Goal: Entertainment & Leisure: Consume media (video, audio)

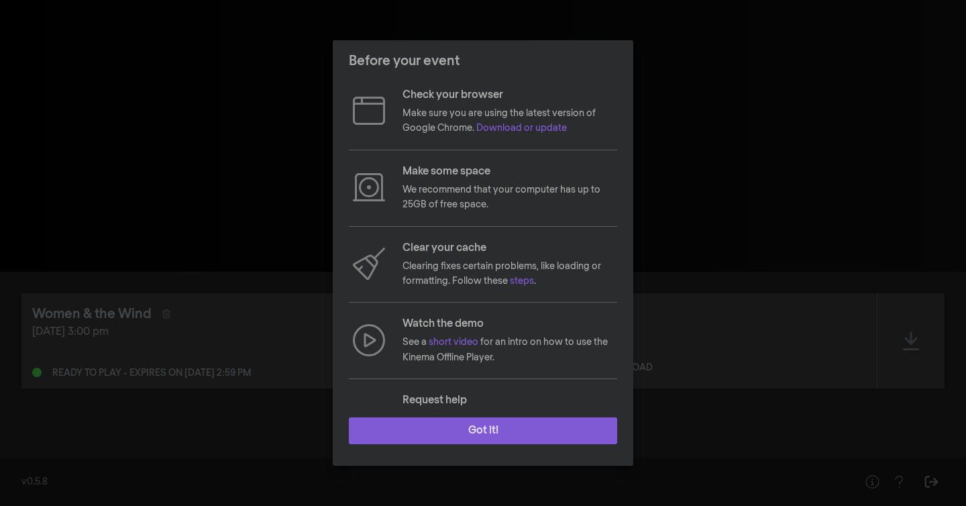
click at [439, 436] on button "Got it!" at bounding box center [483, 430] width 268 height 27
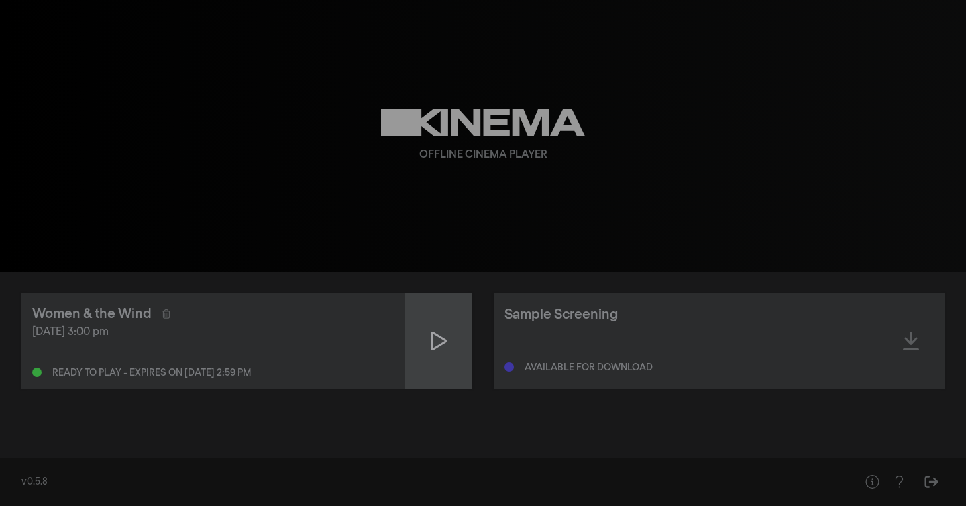
click at [429, 318] on div at bounding box center [438, 340] width 67 height 95
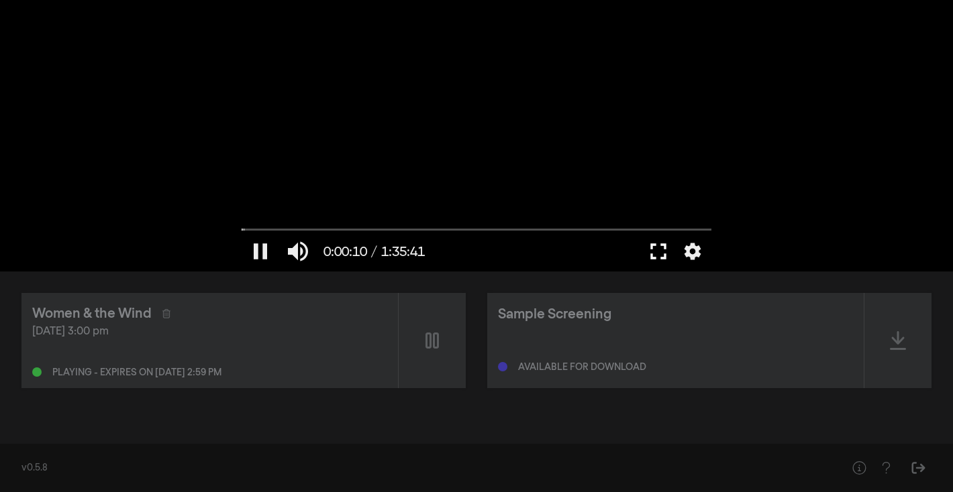
click at [658, 254] on button "fullscreen" at bounding box center [658, 251] width 38 height 40
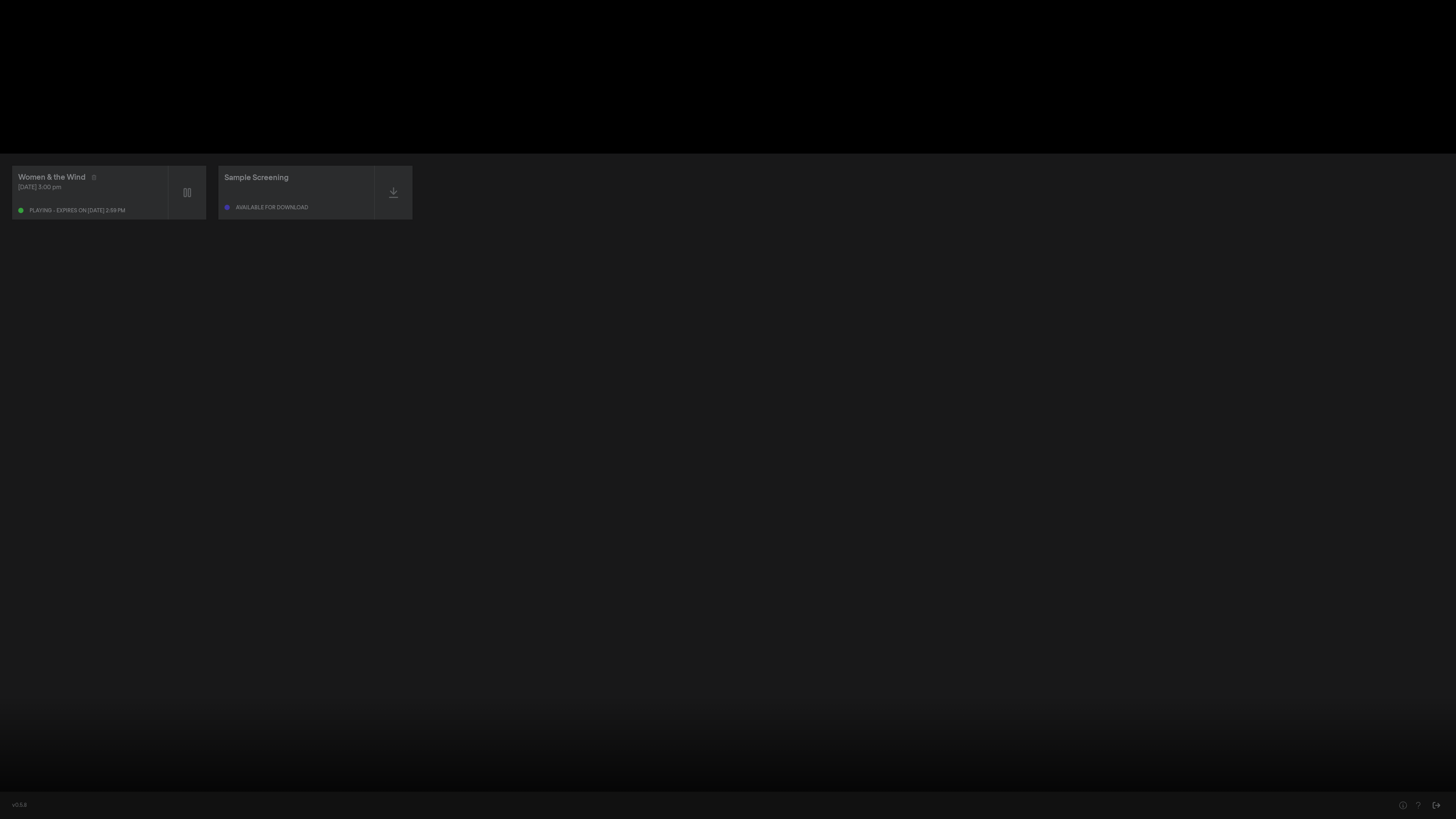
click at [13, 285] on button "pause" at bounding box center [15, 808] width 21 height 23
click at [545, 285] on button "settings" at bounding box center [1441, 808] width 18 height 23
click at [545, 285] on span "Auto" at bounding box center [1441, 765] width 23 height 11
click at [545, 285] on button "Auto done" at bounding box center [1405, 782] width 95 height 11
click at [545, 285] on button "1080p" at bounding box center [1405, 770] width 95 height 11
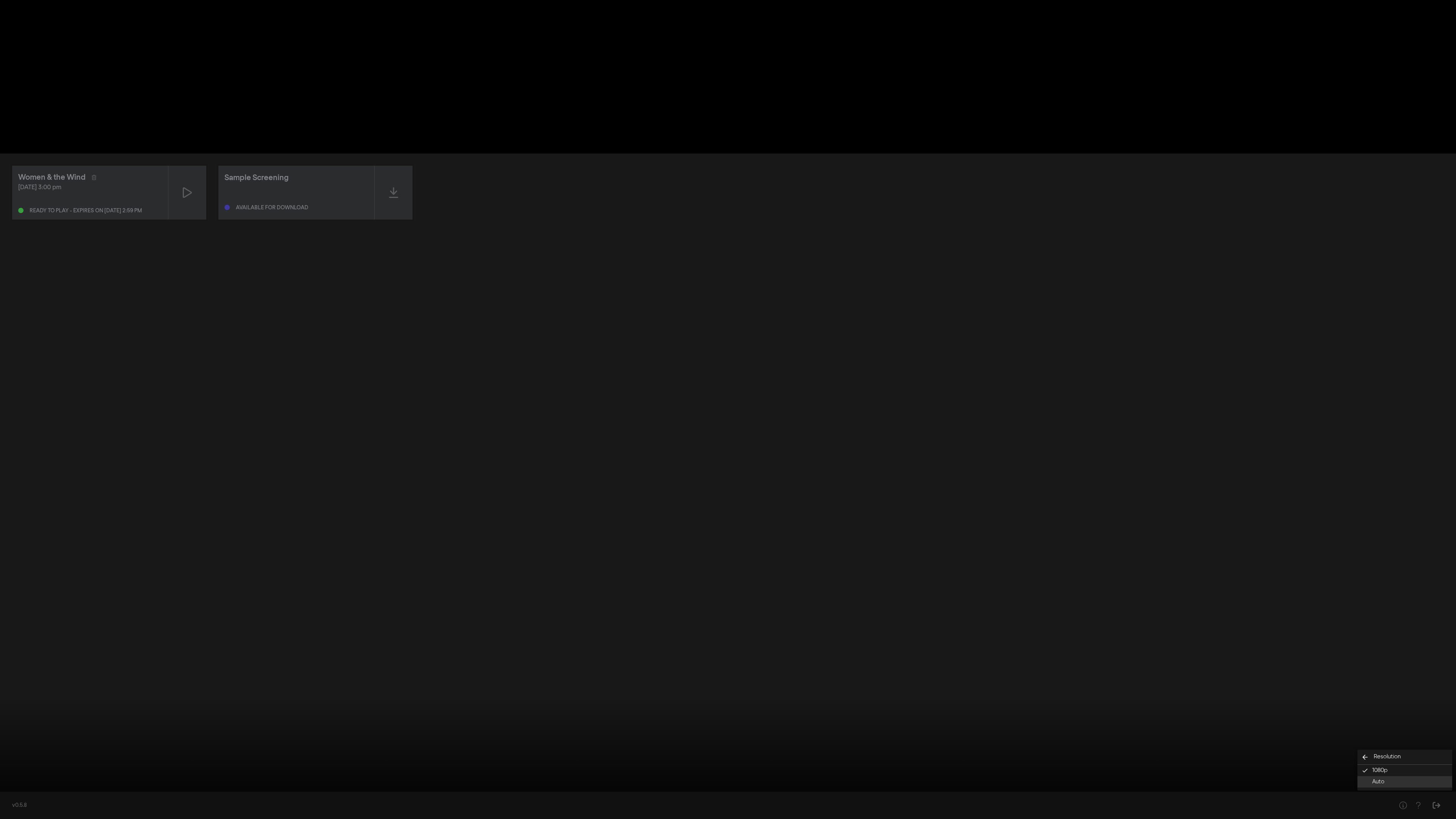
click at [545, 285] on span "Auto" at bounding box center [1378, 782] width 12 height 8
click at [545, 285] on span "1080p" at bounding box center [1380, 770] width 16 height 8
click at [545, 285] on icon "arrow_back" at bounding box center [1365, 757] width 15 height 7
click at [545, 285] on span "Language" at bounding box center [1374, 780] width 33 height 8
click at [545, 285] on icon "arrow_back" at bounding box center [1365, 768] width 15 height 7
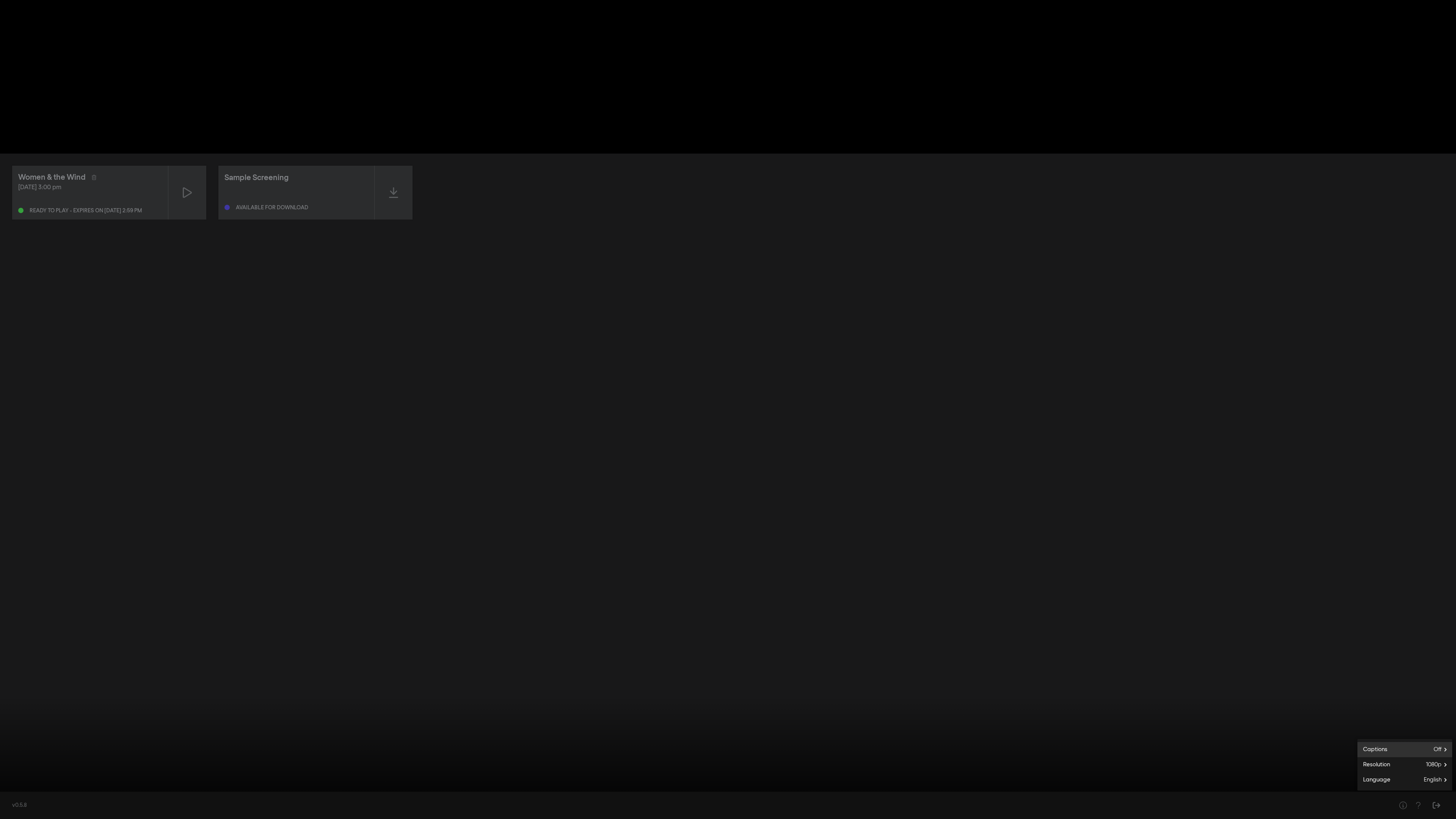
click at [545, 285] on label "Captions Off" at bounding box center [1405, 749] width 95 height 15
click at [545, 285] on button "English" at bounding box center [1405, 736] width 95 height 11
click at [545, 285] on icon "arrow_back" at bounding box center [1365, 723] width 15 height 7
click at [545, 285] on div at bounding box center [728, 409] width 1456 height 819
click at [197, 285] on div at bounding box center [728, 409] width 1456 height 819
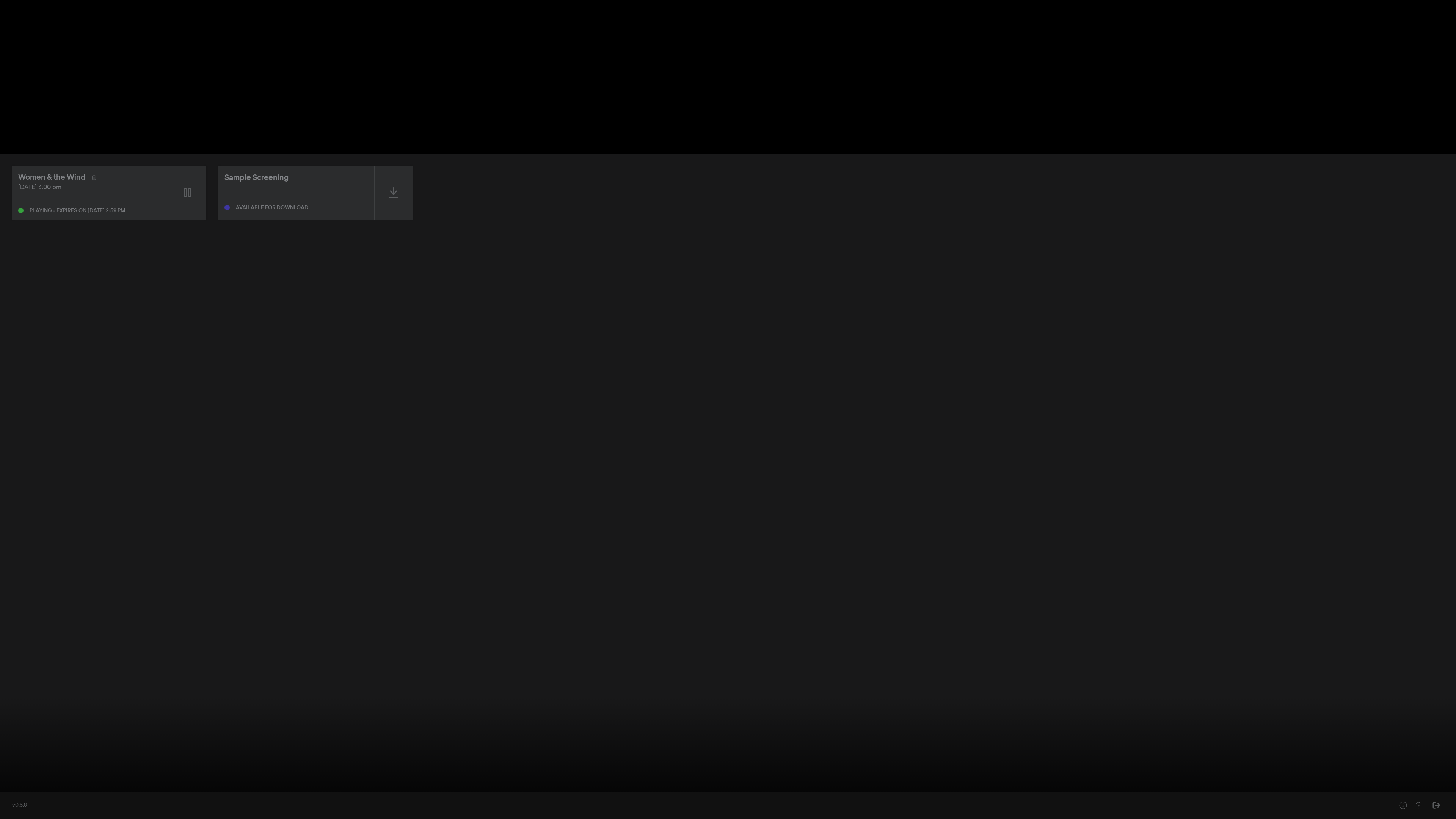
click at [20, 285] on input "Seek" at bounding box center [728, 795] width 1449 height 5
click at [99, 285] on div at bounding box center [728, 409] width 1456 height 819
drag, startPoint x: 10, startPoint y: 797, endPoint x: 5, endPoint y: 795, distance: 5.4
click at [5, 285] on input "Seek" at bounding box center [728, 795] width 1449 height 5
click at [183, 285] on div at bounding box center [728, 409] width 1456 height 819
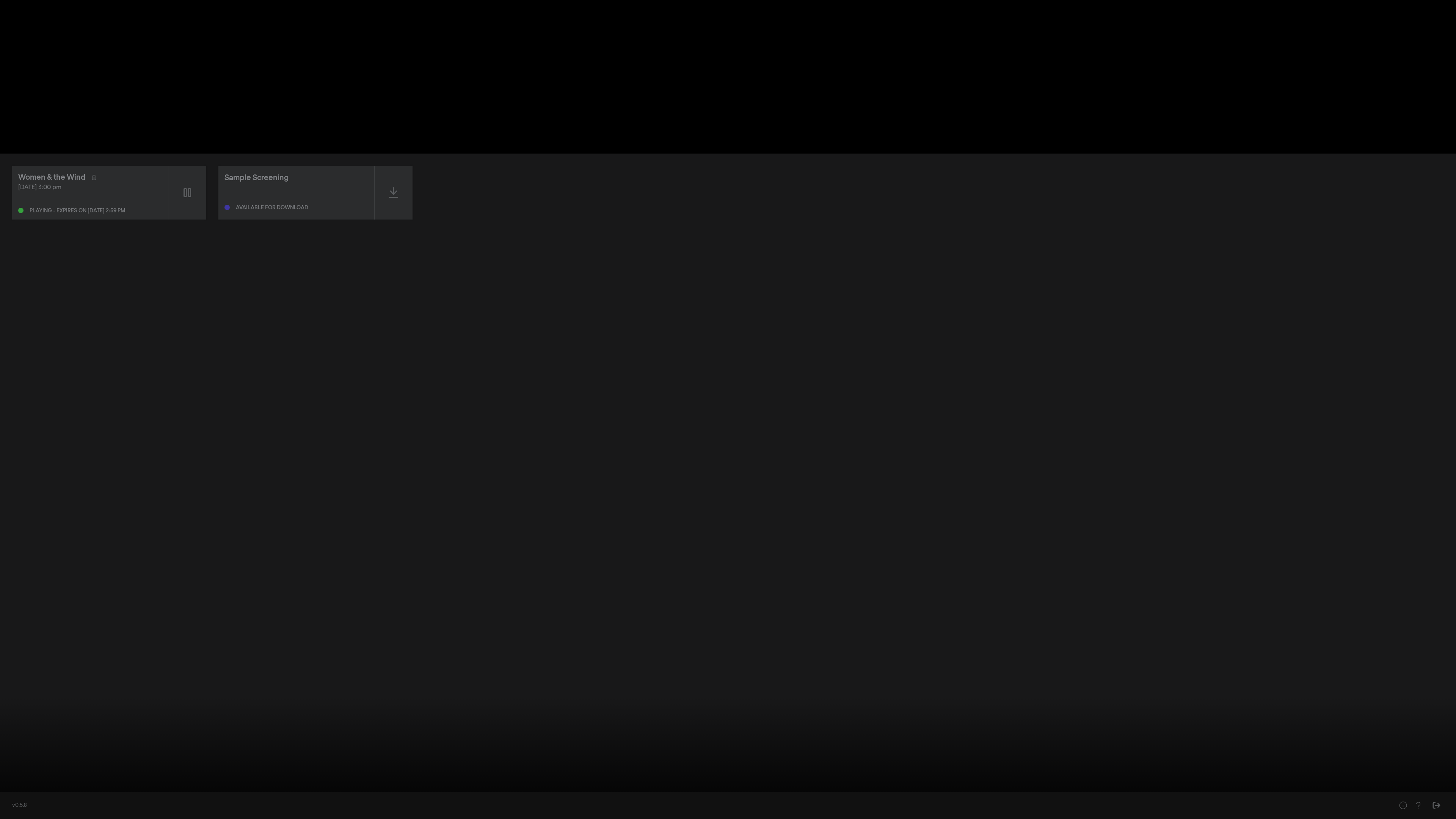
click at [228, 285] on div at bounding box center [728, 409] width 1456 height 819
click at [240, 285] on div at bounding box center [728, 409] width 1456 height 819
click at [12, 285] on input "Seek" at bounding box center [728, 795] width 1449 height 5
click at [267, 285] on div at bounding box center [728, 409] width 1456 height 819
drag, startPoint x: 12, startPoint y: 794, endPoint x: 2, endPoint y: 794, distance: 10.0
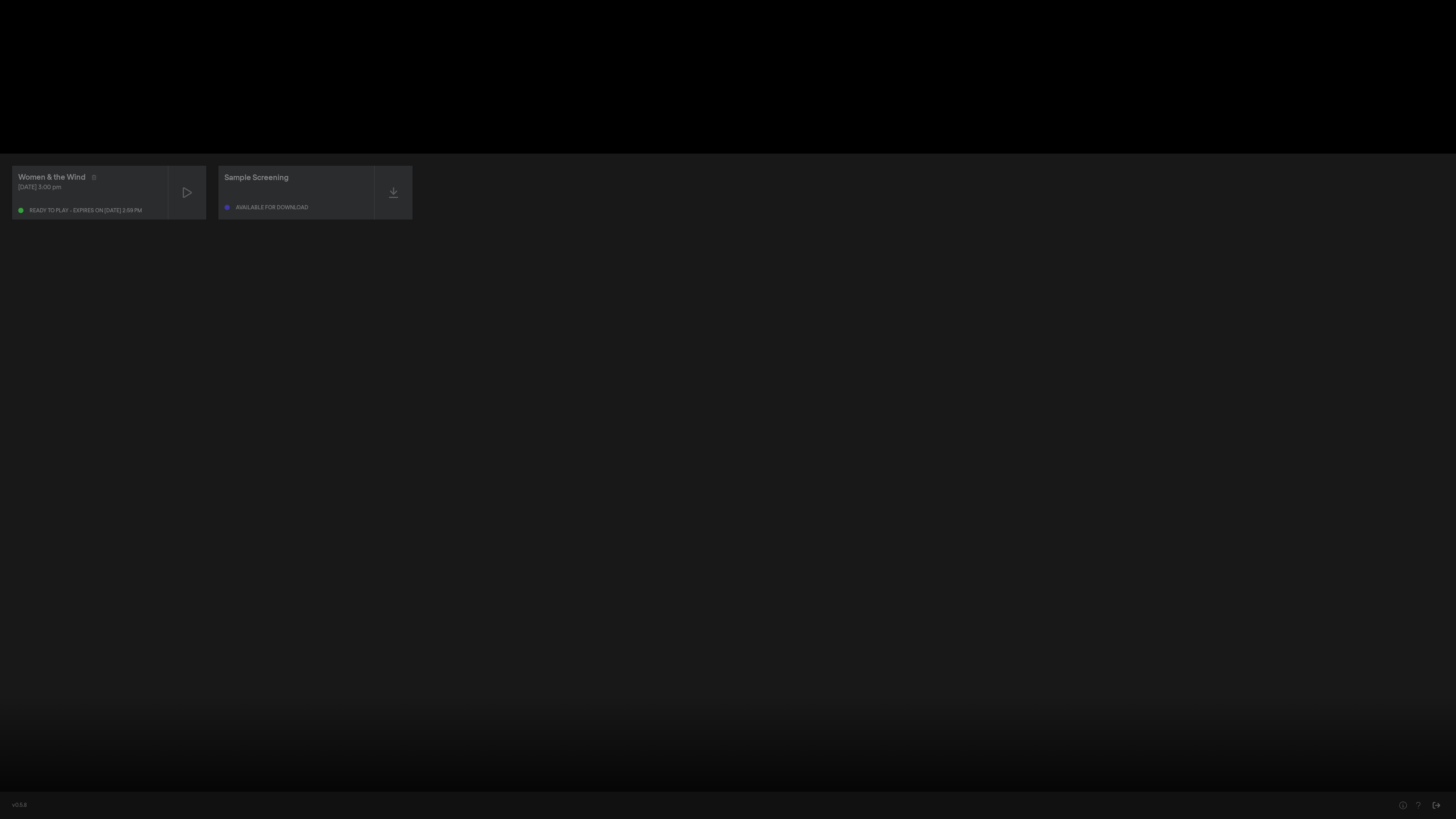
click at [4, 285] on input "Seek" at bounding box center [728, 795] width 1449 height 5
click at [90, 285] on div at bounding box center [728, 409] width 1456 height 819
type input "2.026386"
